Goal: Navigation & Orientation: Find specific page/section

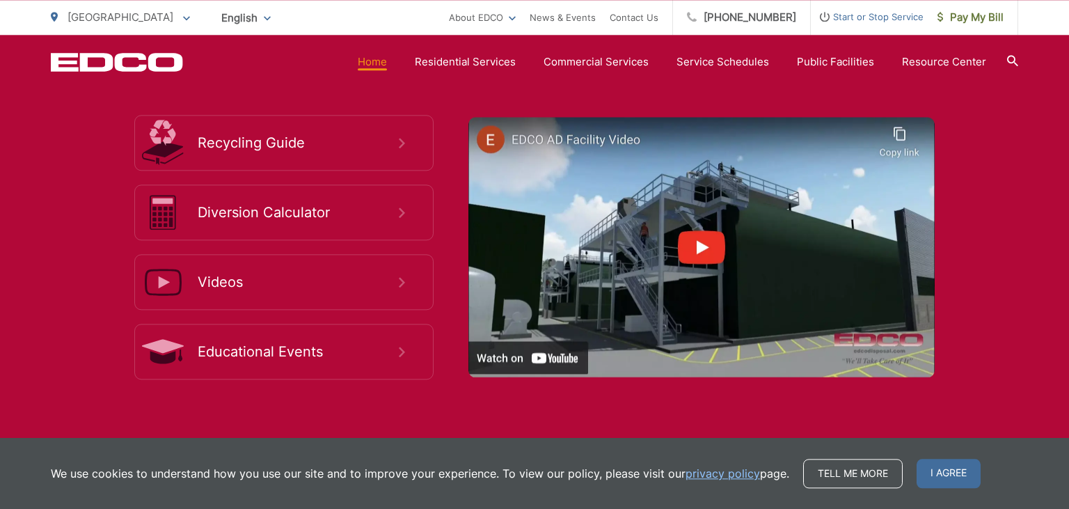
scroll to position [2614, 0]
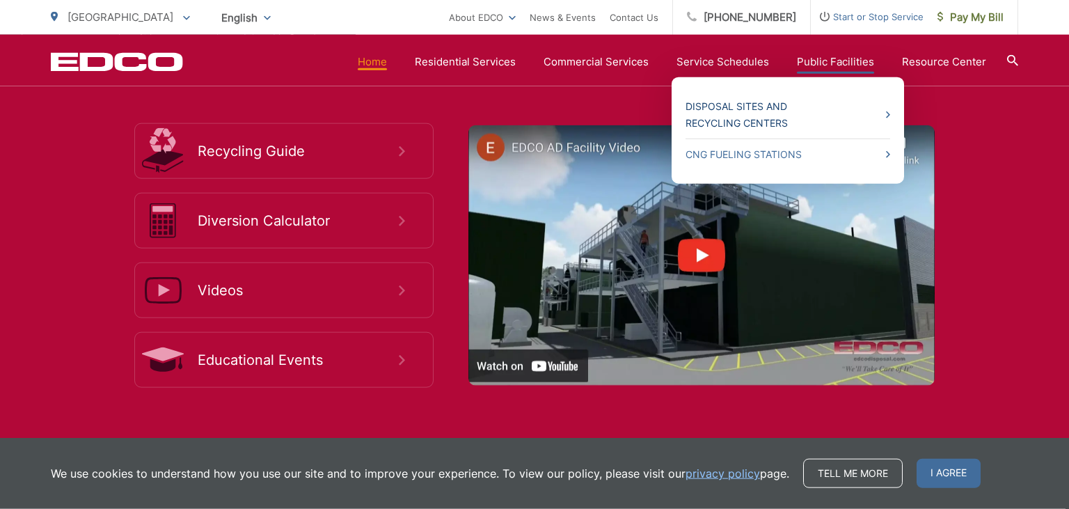
click at [762, 123] on link "Disposal Sites and Recycling Centers" at bounding box center [788, 114] width 205 height 33
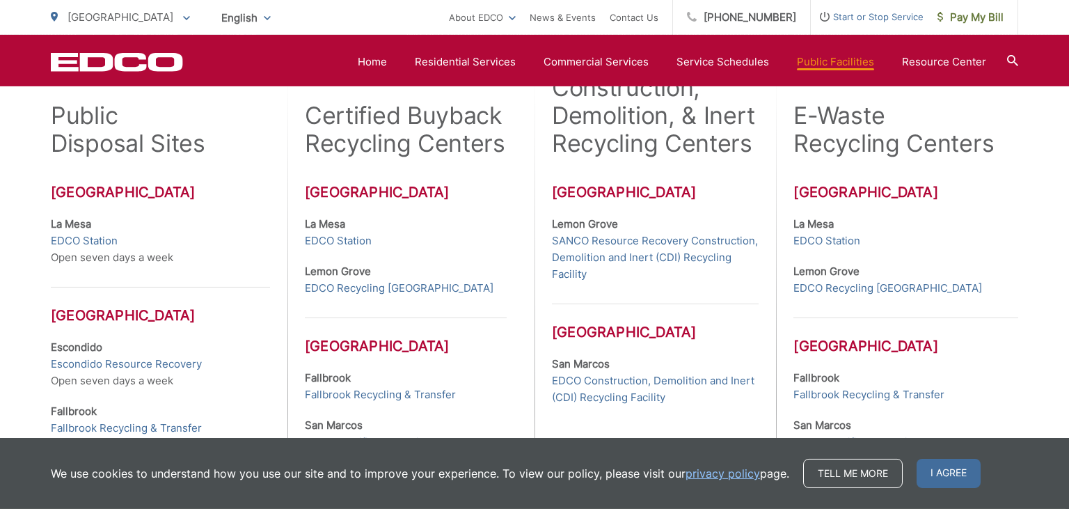
scroll to position [415, 0]
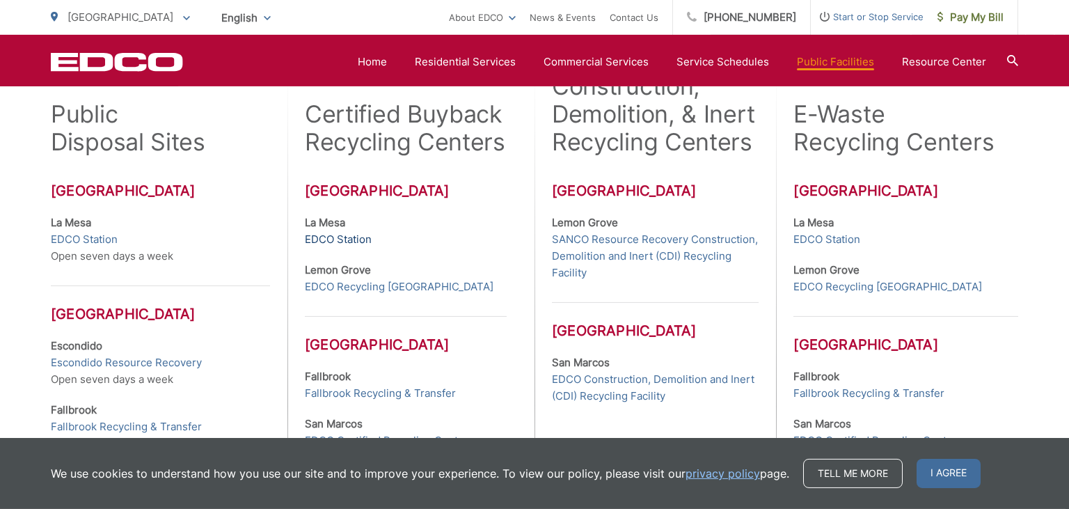
click at [345, 238] on link "EDCO Station" at bounding box center [338, 239] width 67 height 17
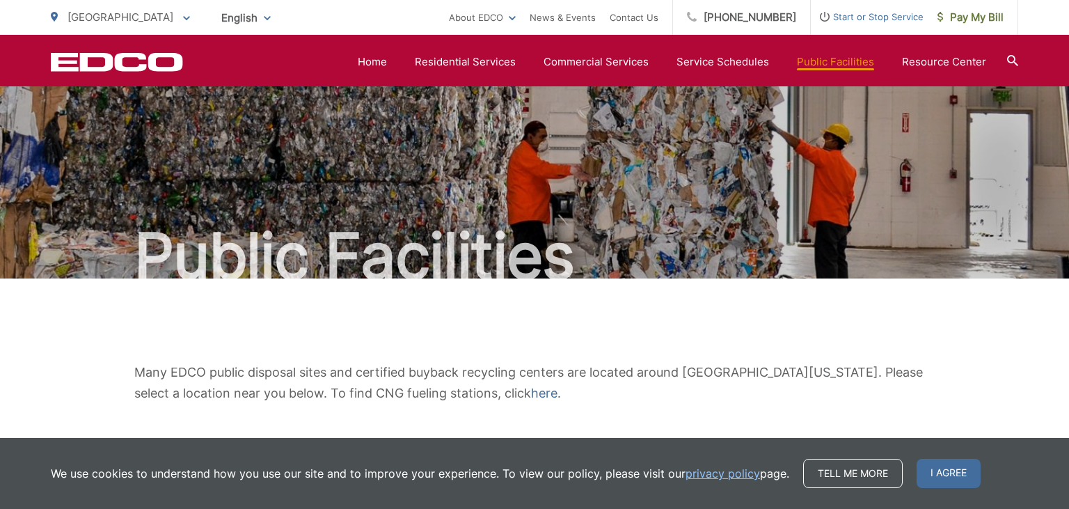
scroll to position [415, 0]
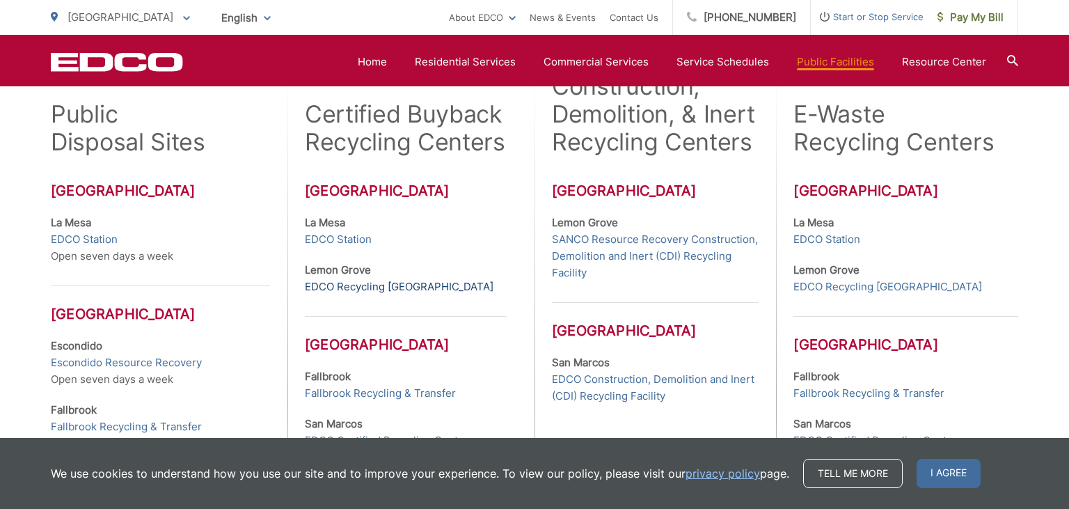
click at [403, 288] on link "EDCO Recycling [GEOGRAPHIC_DATA]" at bounding box center [399, 286] width 189 height 17
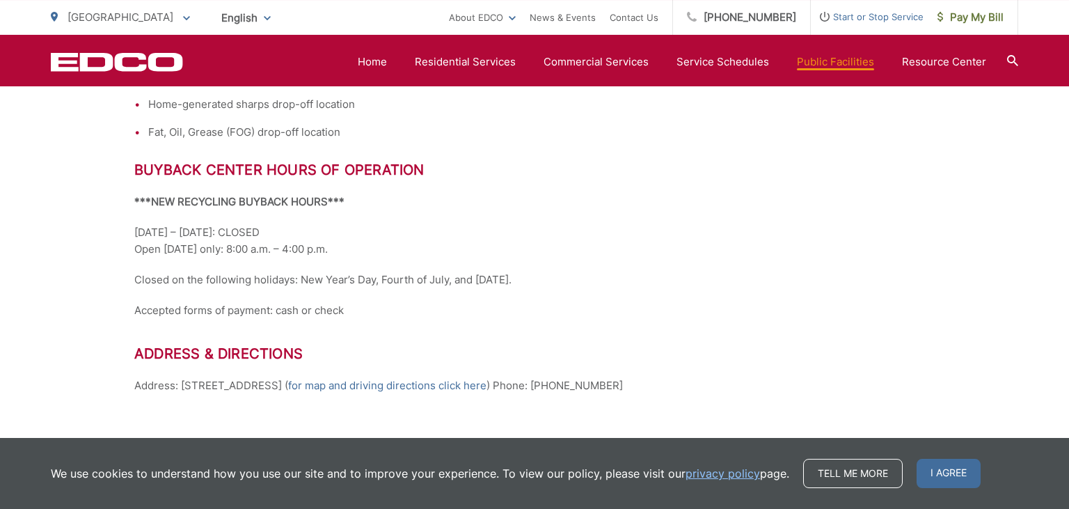
scroll to position [661, 0]
